Goal: Information Seeking & Learning: Learn about a topic

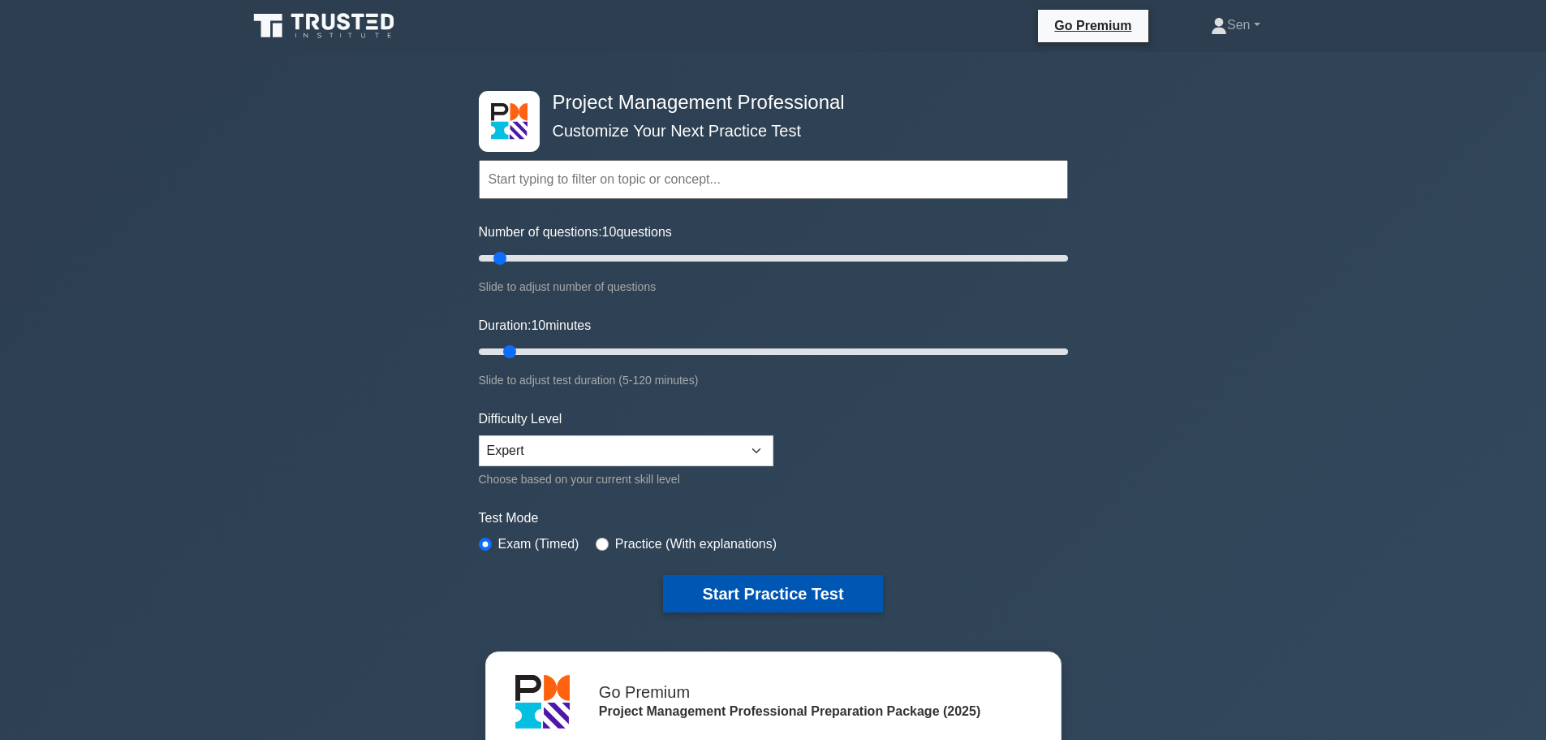
click at [746, 592] on button "Start Practice Test" at bounding box center [772, 593] width 219 height 37
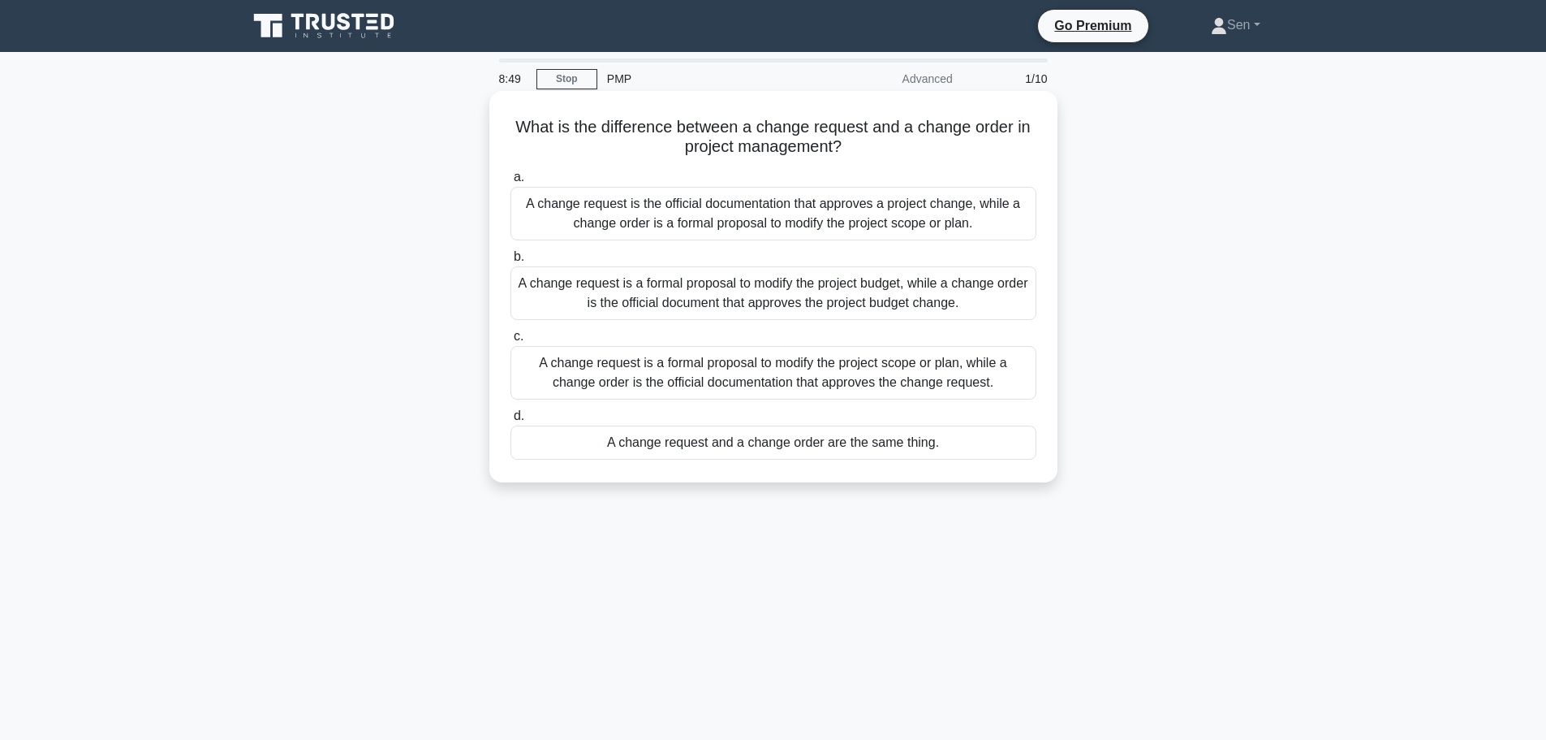
click at [944, 373] on div "A change request is a formal proposal to modify the project scope or plan, whil…" at bounding box center [774, 373] width 526 height 54
click at [511, 342] on input "c. A change request is a formal proposal to modify the project scope or plan, w…" at bounding box center [511, 336] width 0 height 11
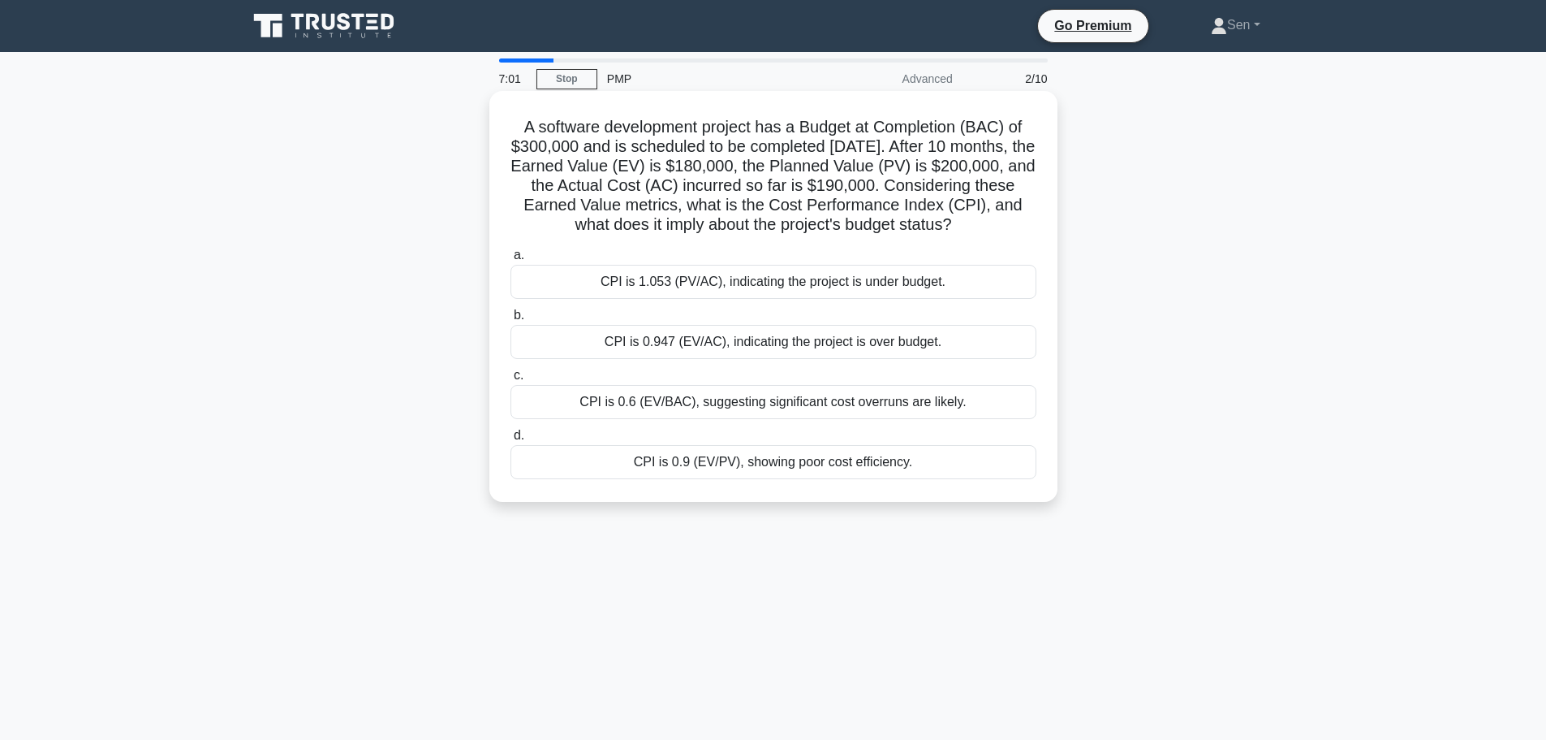
click at [841, 299] on div "CPI is 1.053 (PV/AC), indicating the project is under budget." at bounding box center [774, 282] width 526 height 34
click at [511, 261] on input "a. CPI is 1.053 (PV/AC), indicating the project is under budget." at bounding box center [511, 255] width 0 height 11
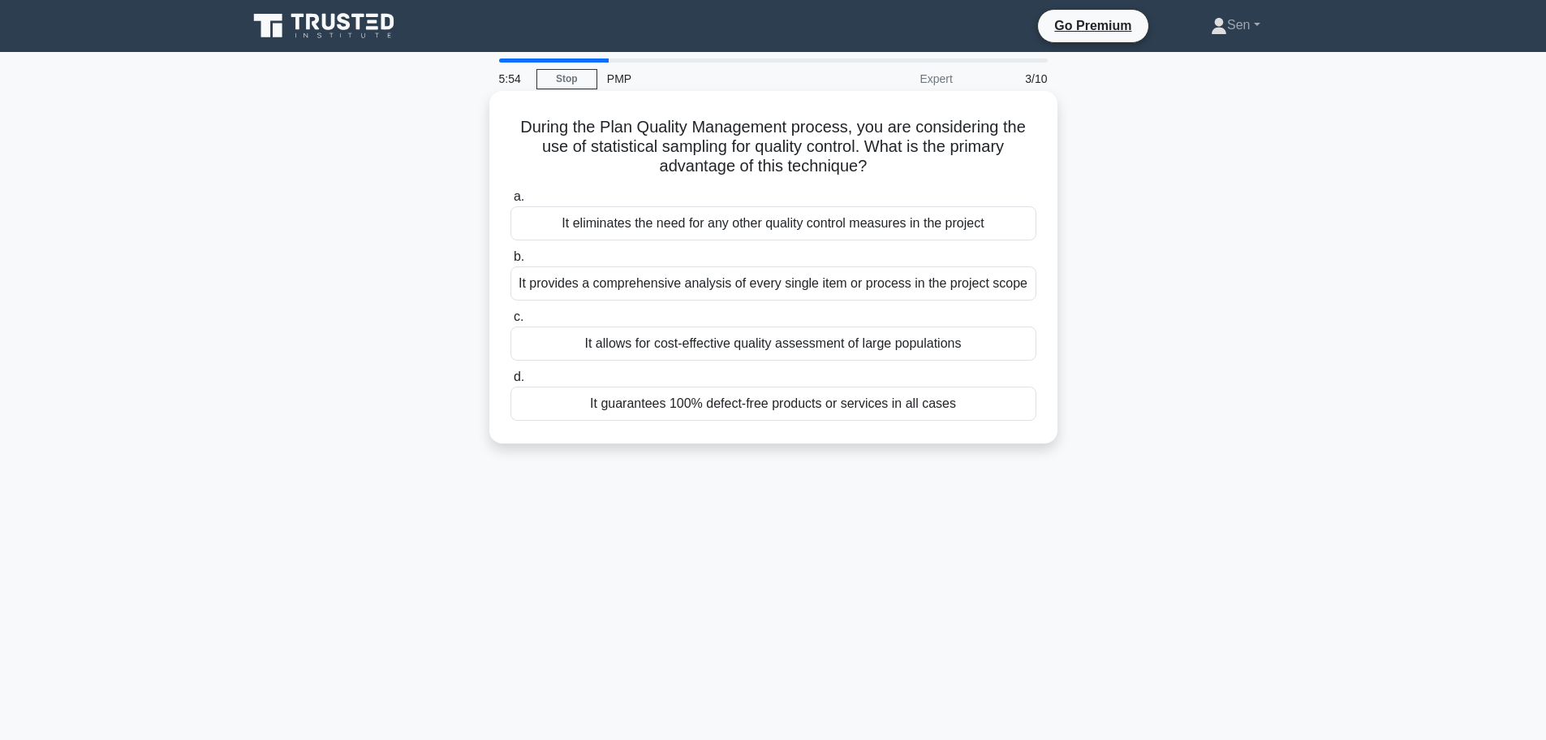
click at [853, 279] on div "It provides a comprehensive analysis of every single item or process in the pro…" at bounding box center [774, 283] width 526 height 34
click at [511, 262] on input "b. It provides a comprehensive analysis of every single item or process in the …" at bounding box center [511, 257] width 0 height 11
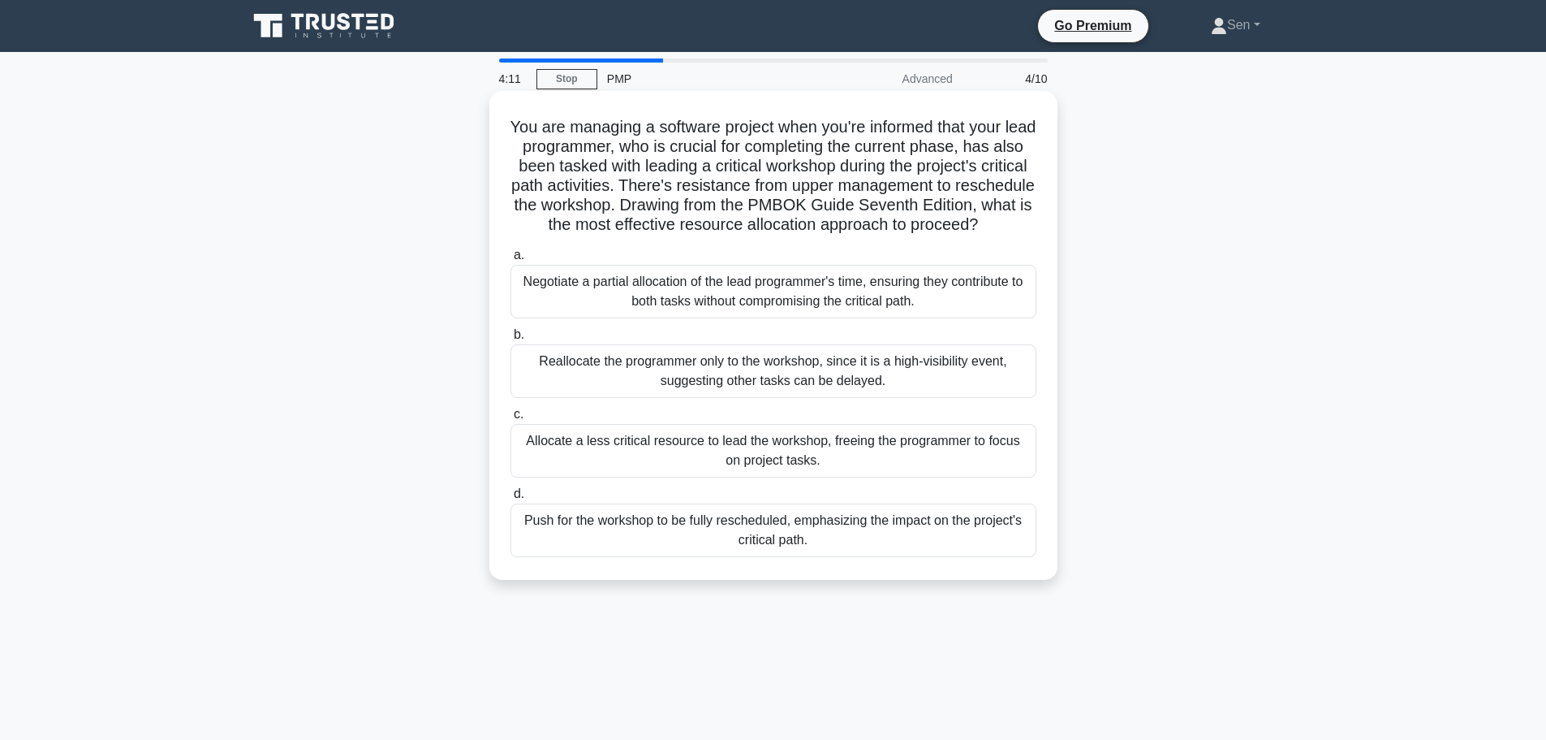
click at [840, 477] on div "Allocate a less critical resource to lead the workshop, freeing the programmer …" at bounding box center [774, 451] width 526 height 54
click at [511, 420] on input "c. Allocate a less critical resource to lead the workshop, freeing the programm…" at bounding box center [511, 414] width 0 height 11
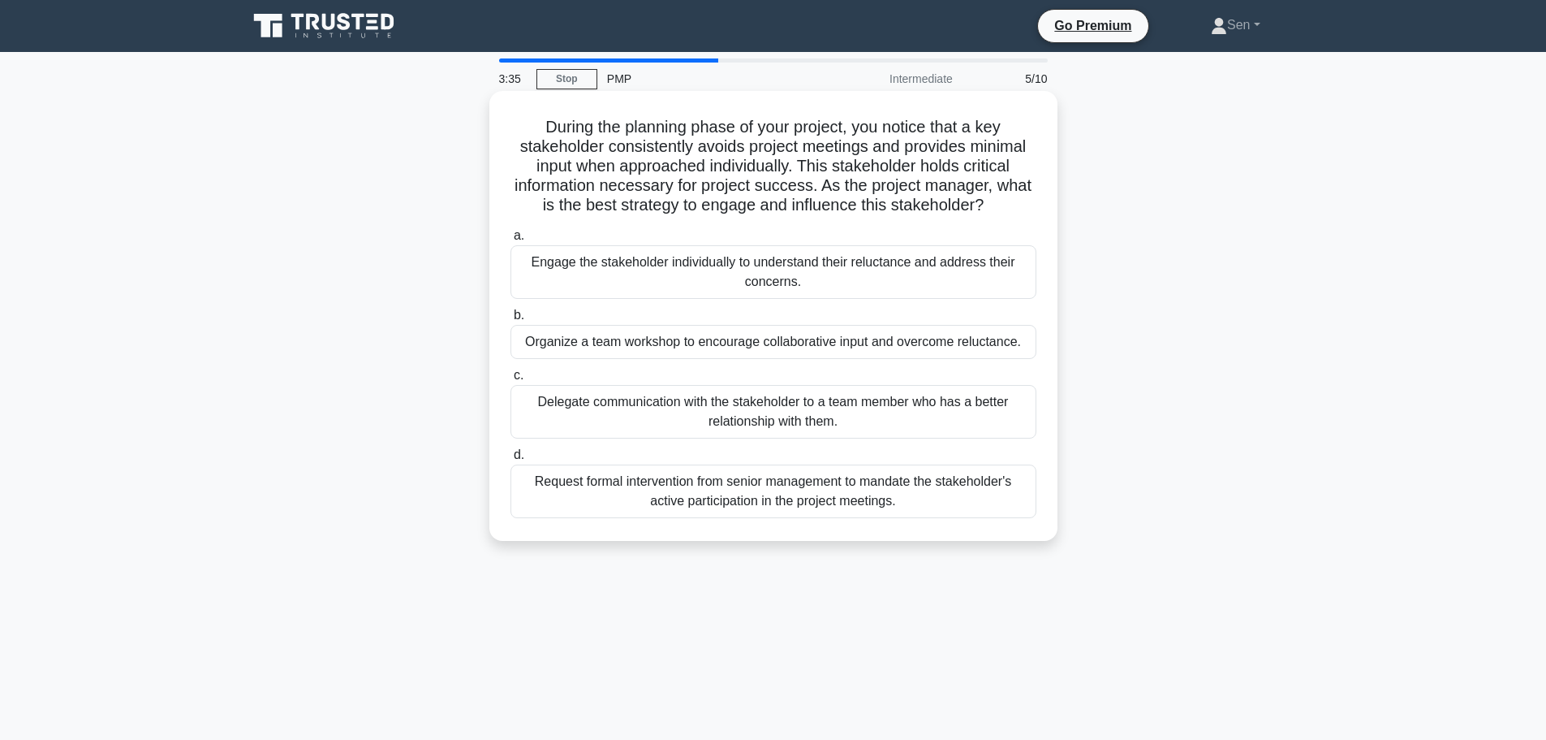
click at [940, 343] on div "Organize a team workshop to encourage collaborative input and overcome reluctan…" at bounding box center [774, 342] width 526 height 34
click at [511, 321] on input "b. Organize a team workshop to encourage collaborative input and overcome reluc…" at bounding box center [511, 315] width 0 height 11
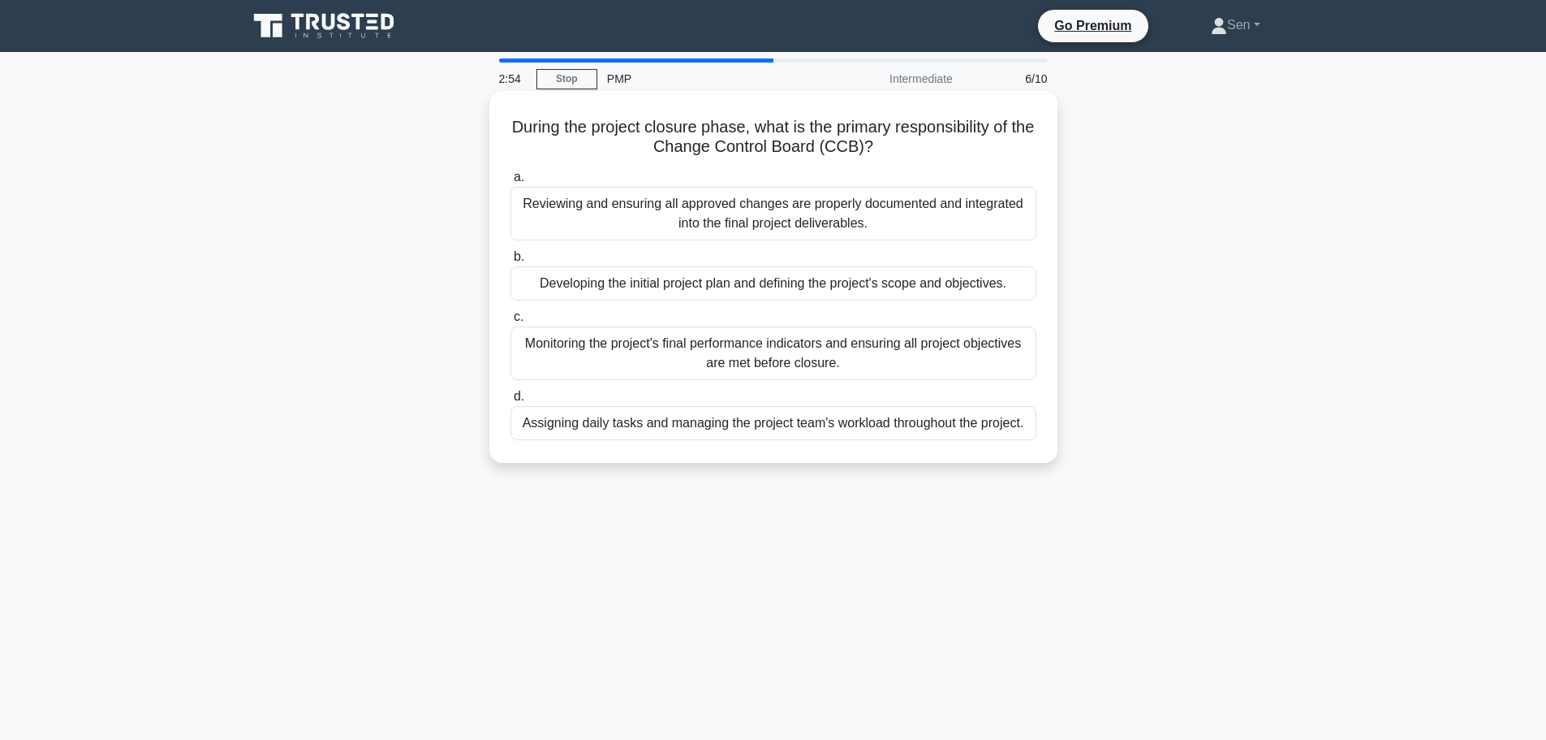
click at [958, 207] on div "Reviewing and ensuring all approved changes are properly documented and integra…" at bounding box center [774, 214] width 526 height 54
click at [511, 183] on input "a. Reviewing and ensuring all approved changes are properly documented and inte…" at bounding box center [511, 177] width 0 height 11
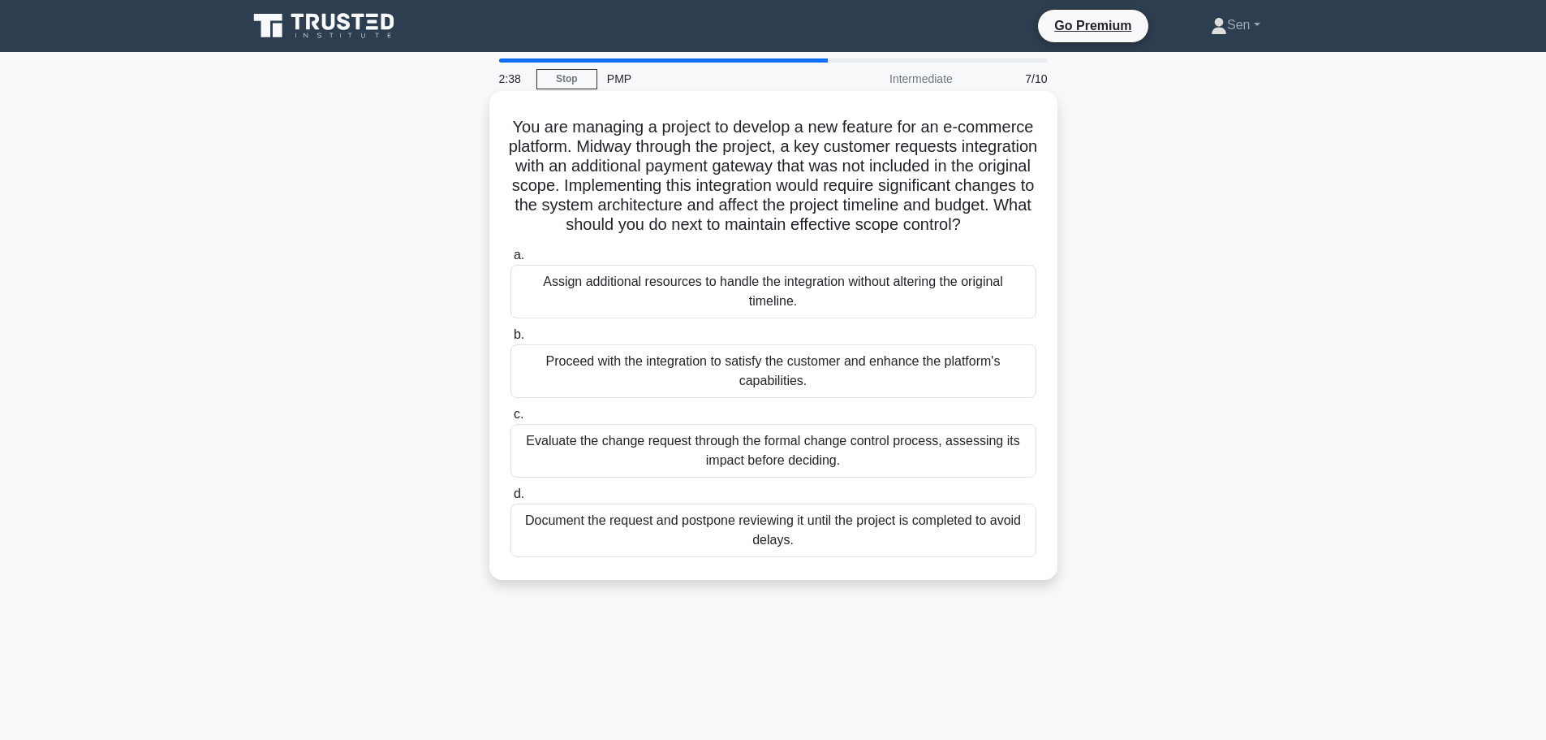
click at [981, 477] on div "Evaluate the change request through the formal change control process, assessin…" at bounding box center [774, 451] width 526 height 54
click at [511, 420] on input "c. Evaluate the change request through the formal change control process, asses…" at bounding box center [511, 414] width 0 height 11
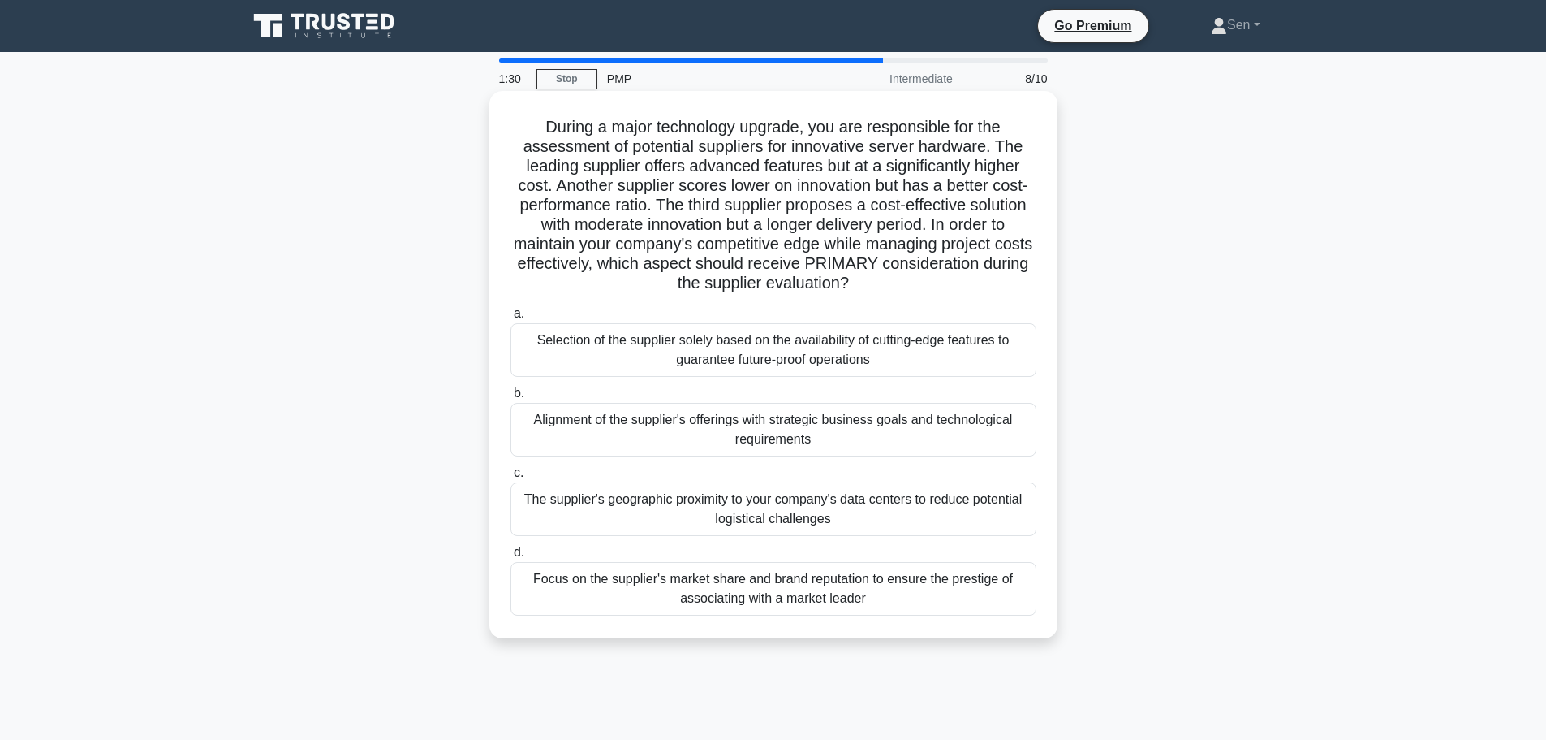
click at [831, 434] on div "Alignment of the supplier's offerings with strategic business goals and technol…" at bounding box center [774, 430] width 526 height 54
click at [511, 399] on input "b. Alignment of the supplier's offerings with strategic business goals and tech…" at bounding box center [511, 393] width 0 height 11
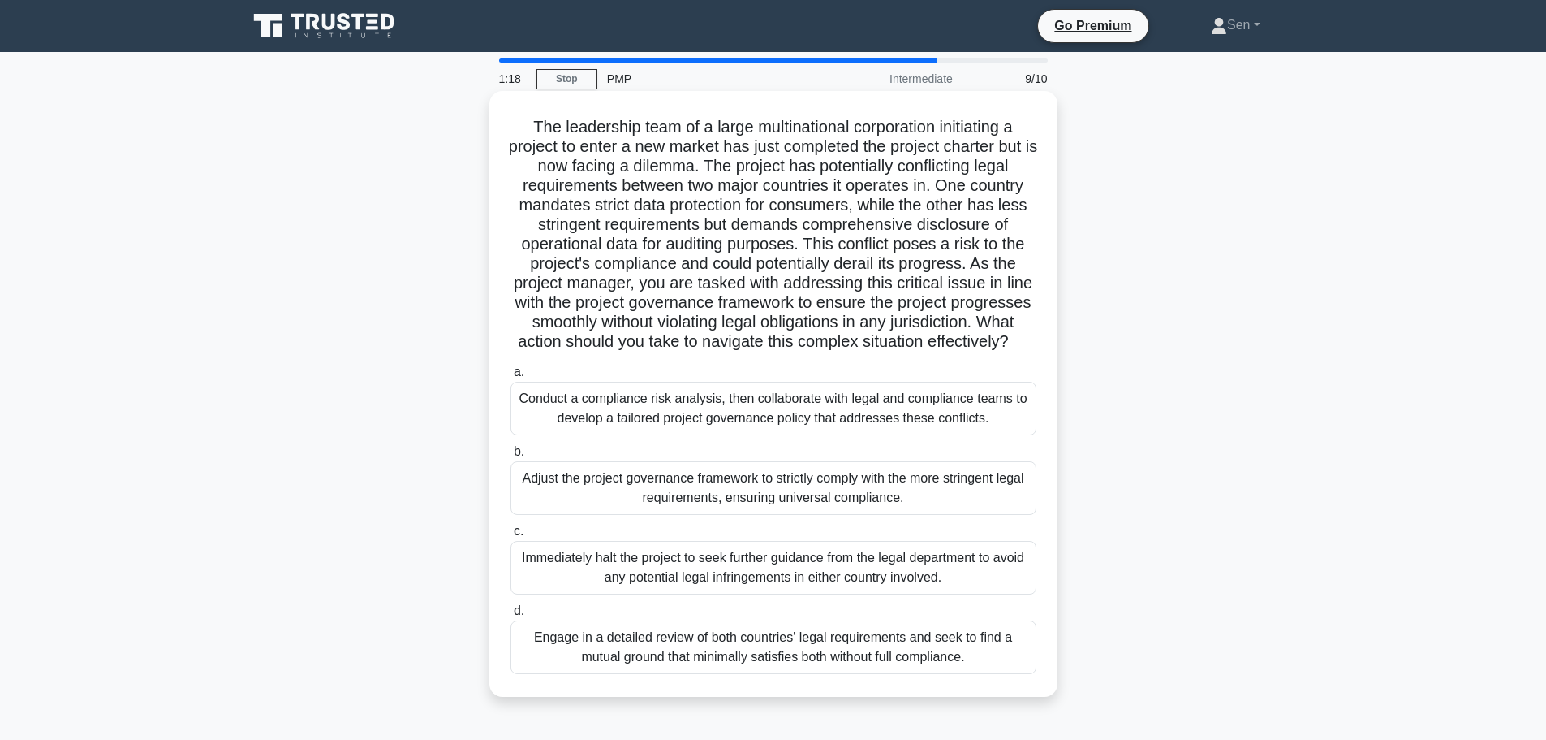
click at [839, 433] on div "Conduct a compliance risk analysis, then collaborate with legal and compliance …" at bounding box center [774, 409] width 526 height 54
click at [511, 377] on input "a. Conduct a compliance risk analysis, then collaborate with legal and complian…" at bounding box center [511, 372] width 0 height 11
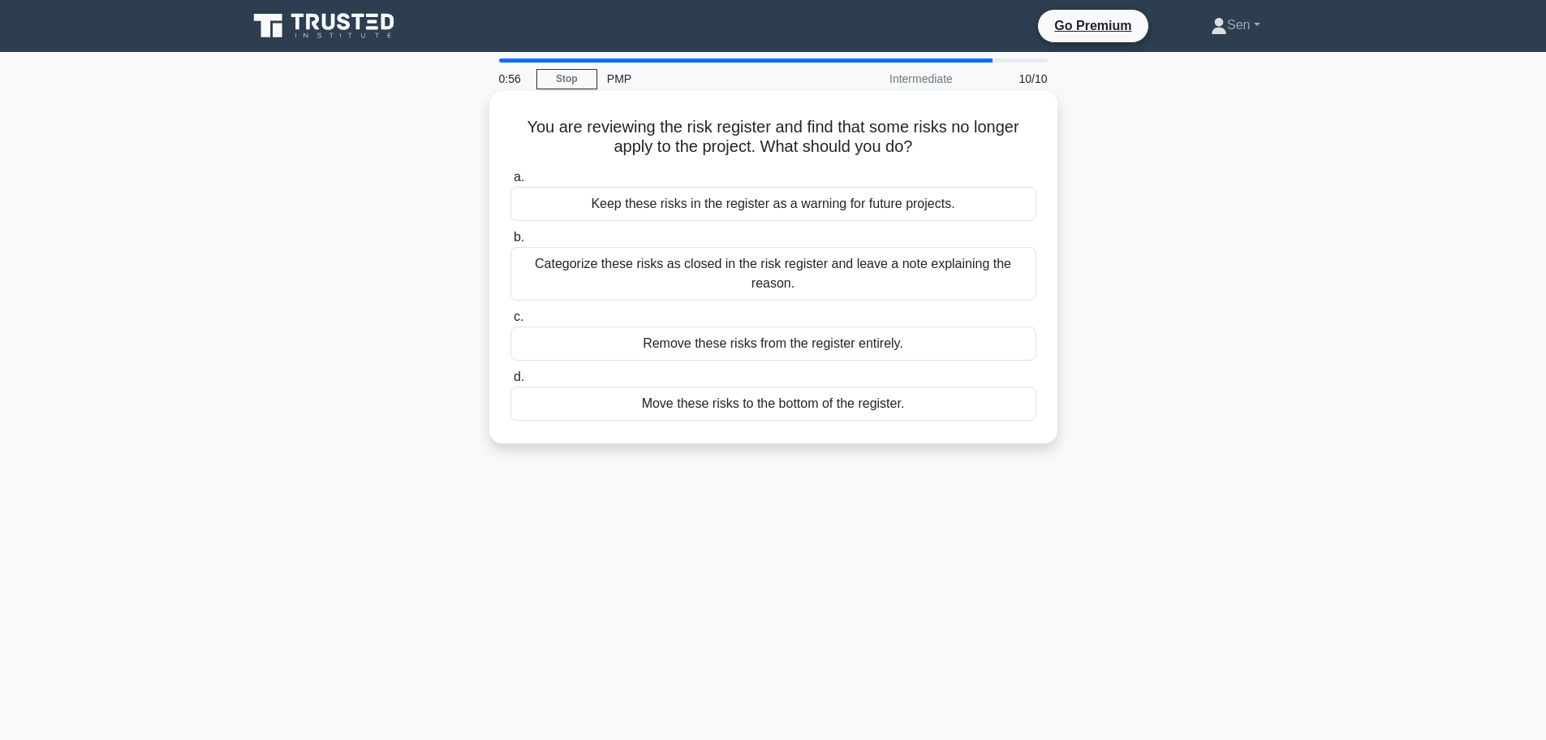
click at [814, 278] on div "Categorize these risks as closed in the risk register and leave a note explaini…" at bounding box center [774, 274] width 526 height 54
click at [511, 243] on input "b. Categorize these risks as closed in the risk register and leave a note expla…" at bounding box center [511, 237] width 0 height 11
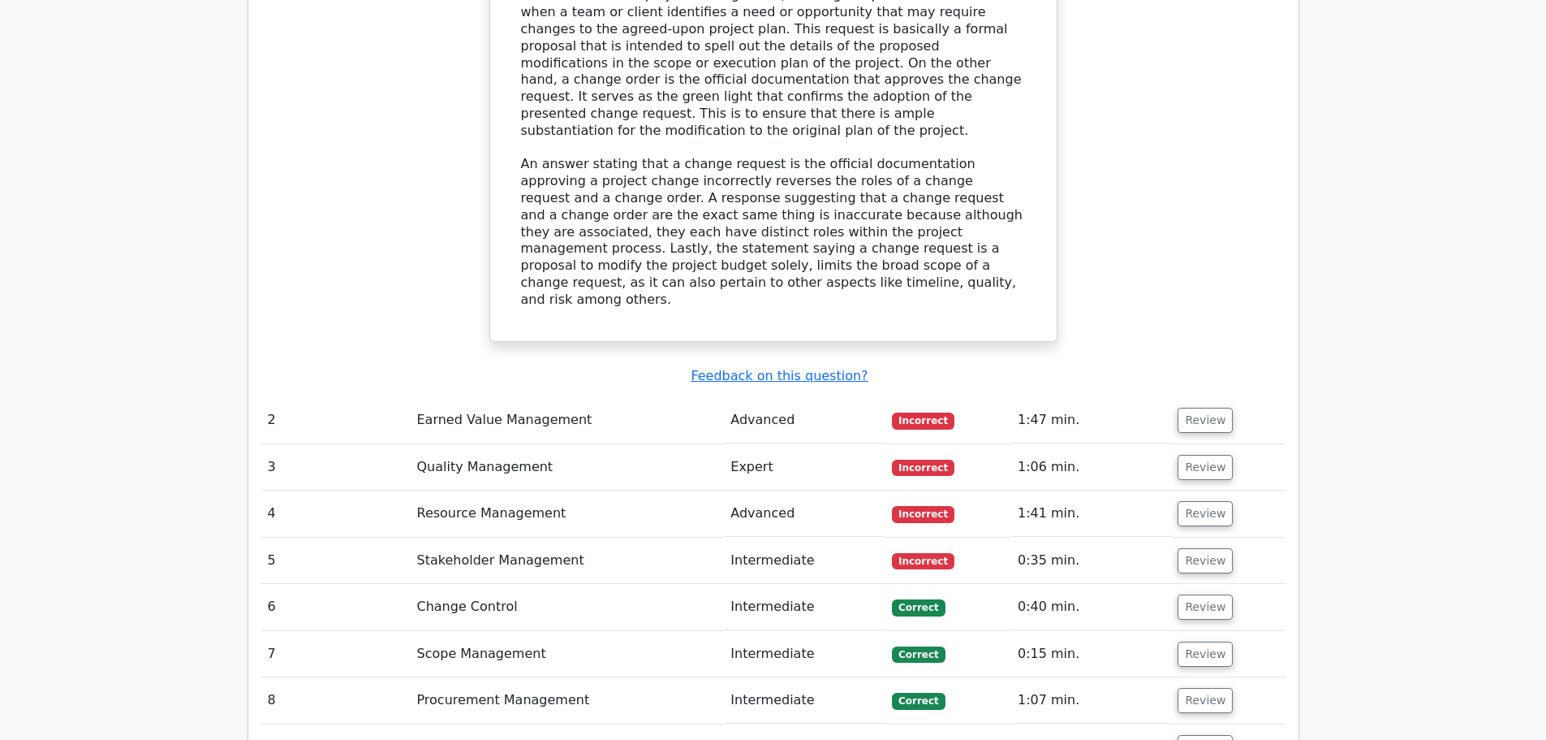
scroll to position [2029, 0]
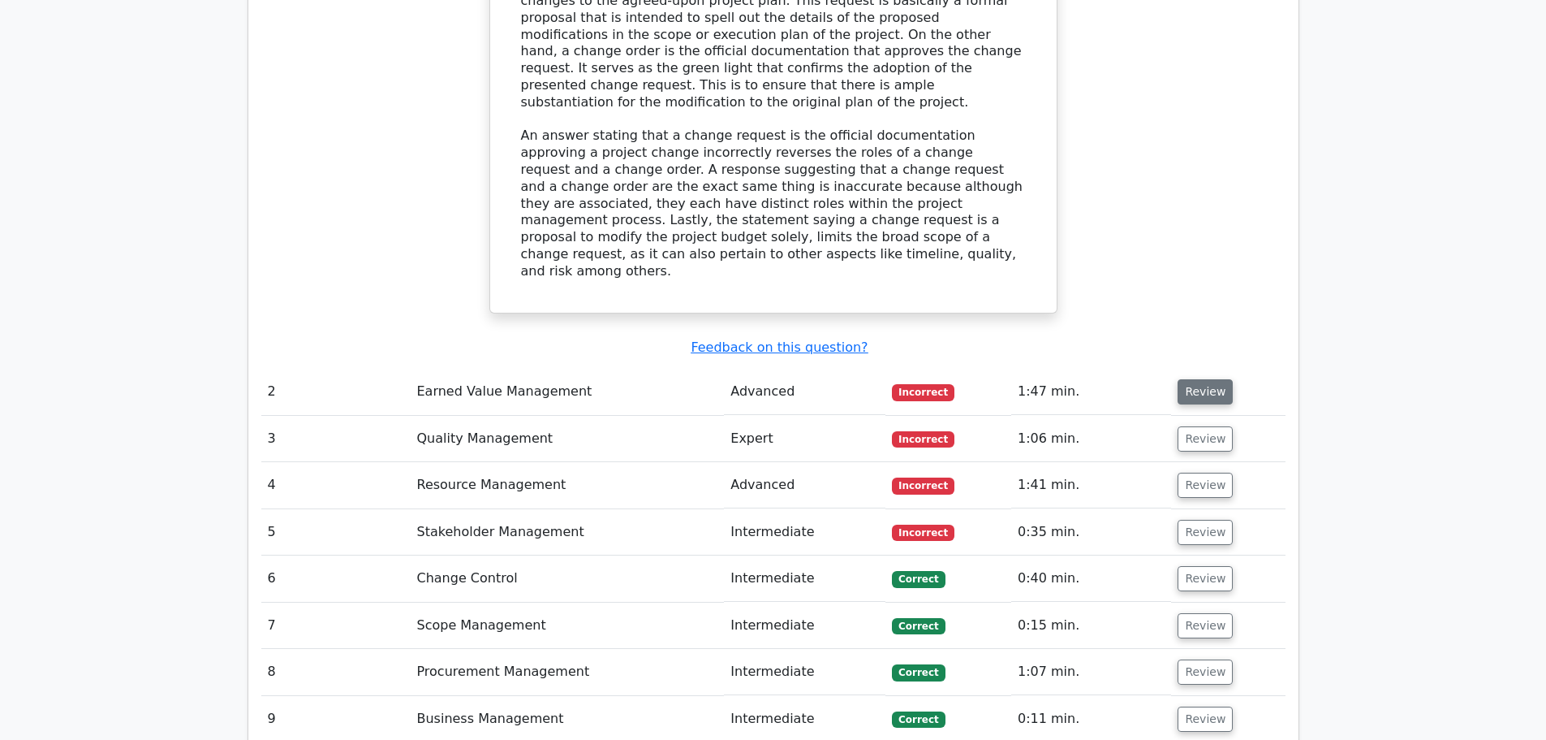
click at [1198, 379] on button "Review" at bounding box center [1205, 391] width 55 height 25
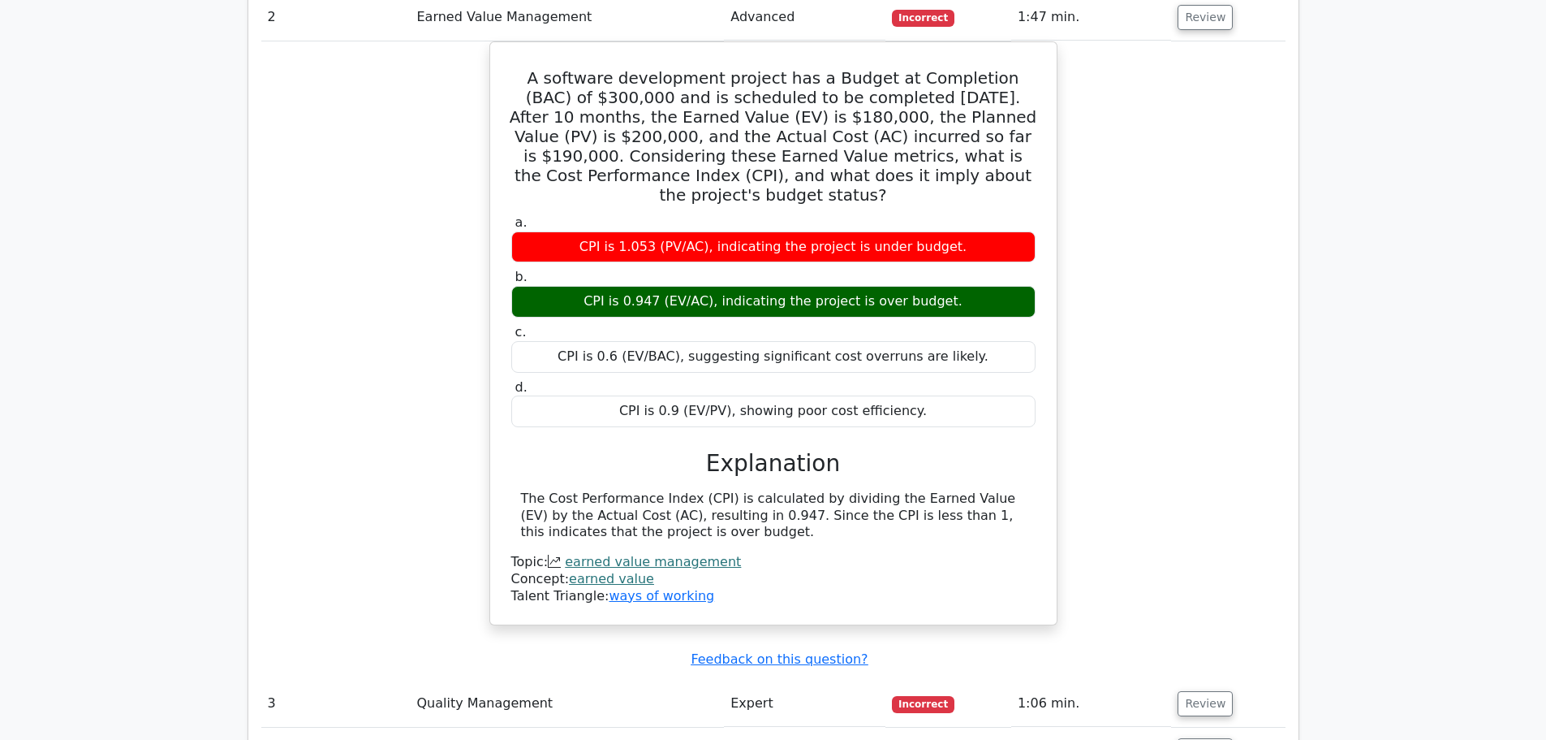
scroll to position [2435, 0]
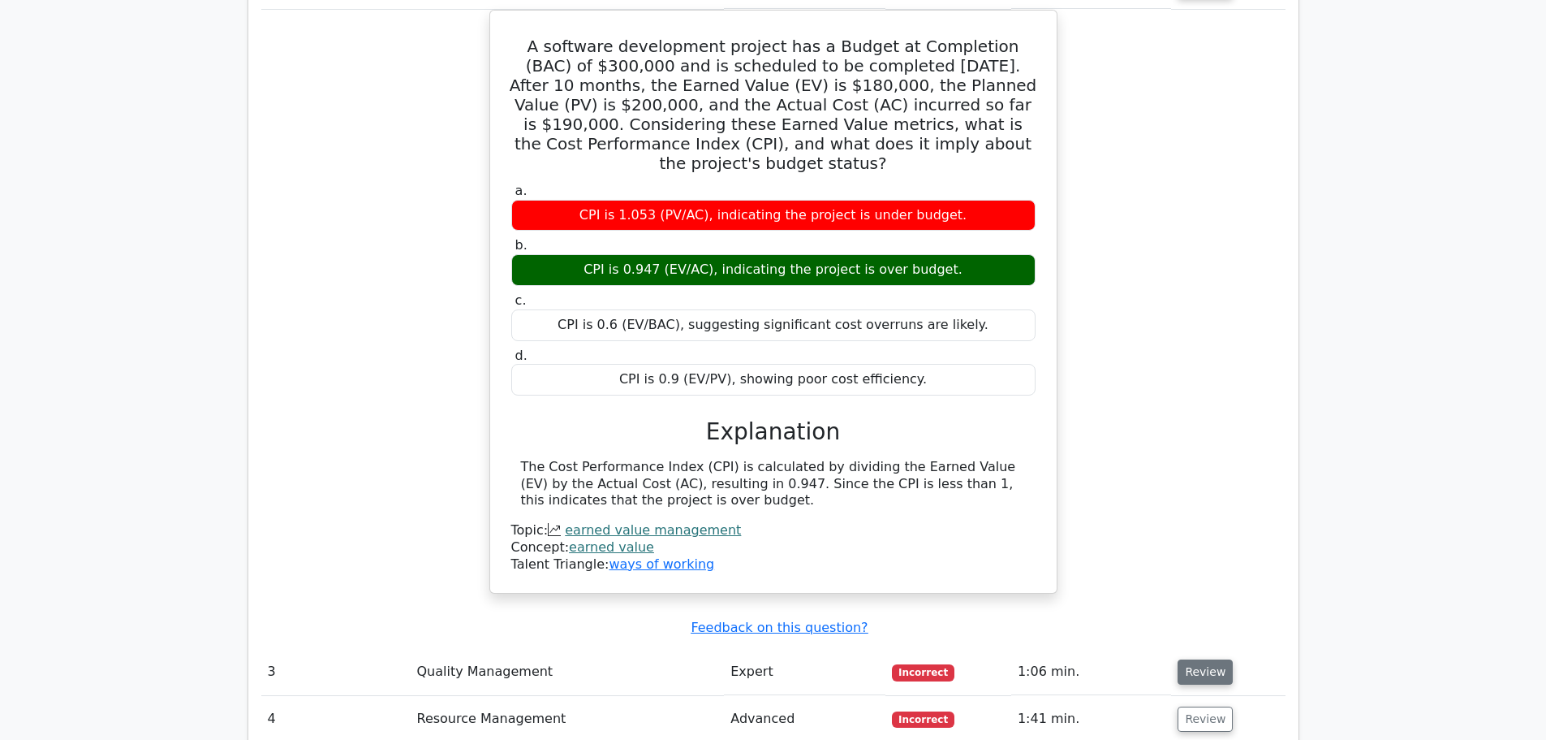
click at [1187, 659] on button "Review" at bounding box center [1205, 671] width 55 height 25
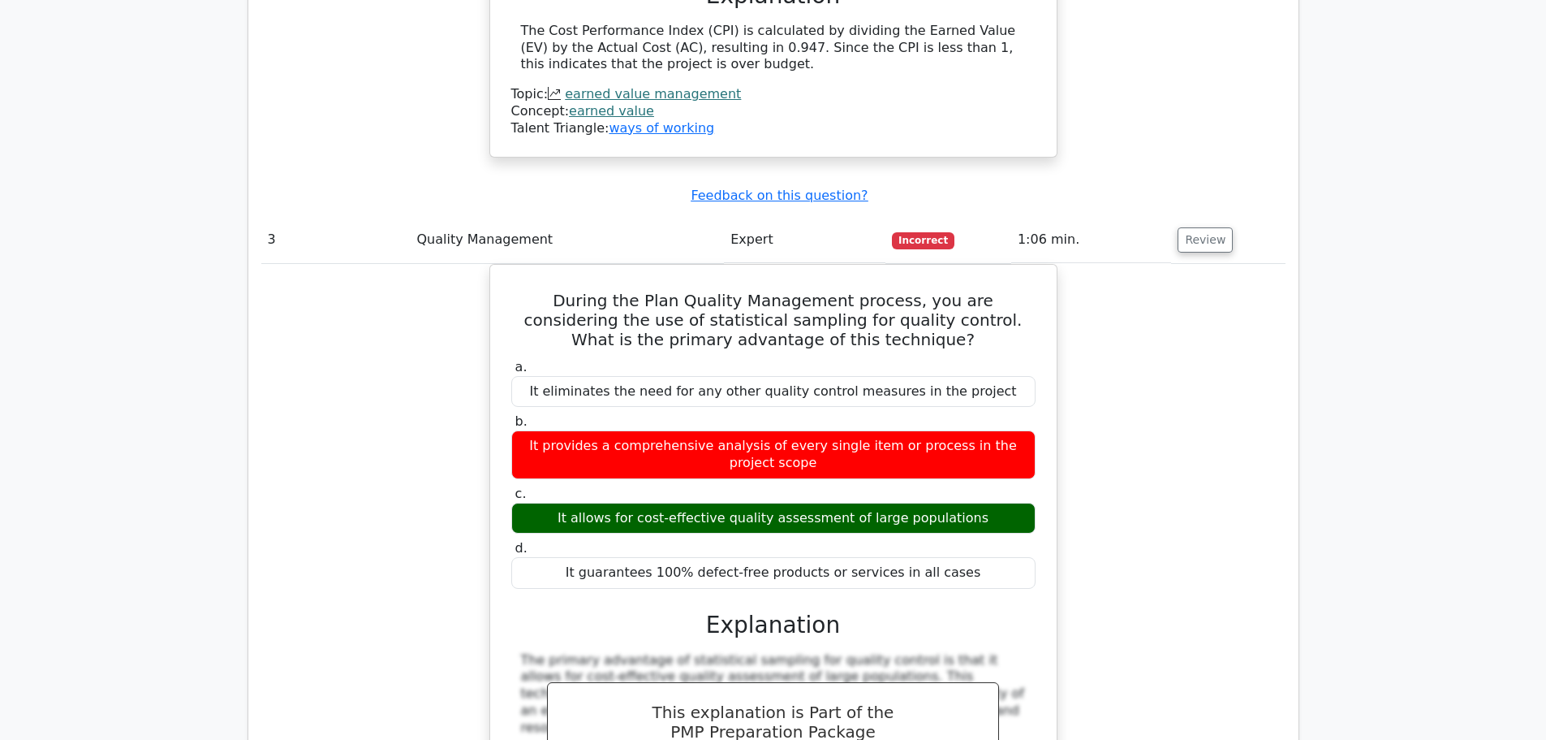
scroll to position [2841, 0]
